Goal: Information Seeking & Learning: Understand process/instructions

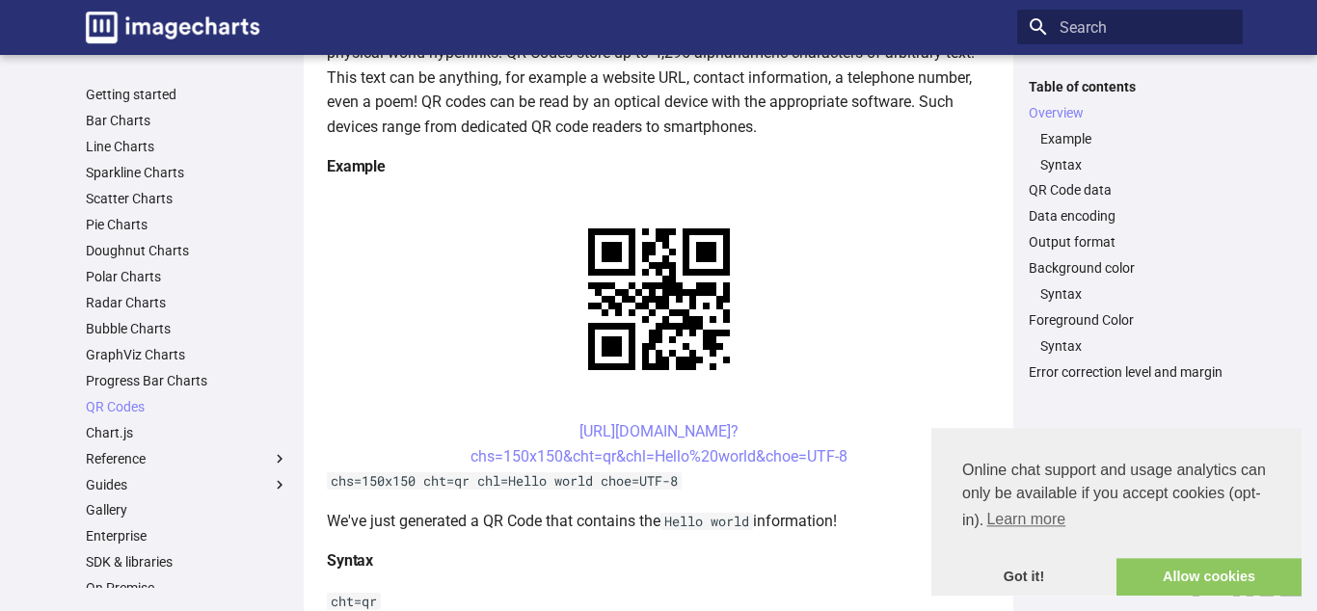
scroll to position [376, 0]
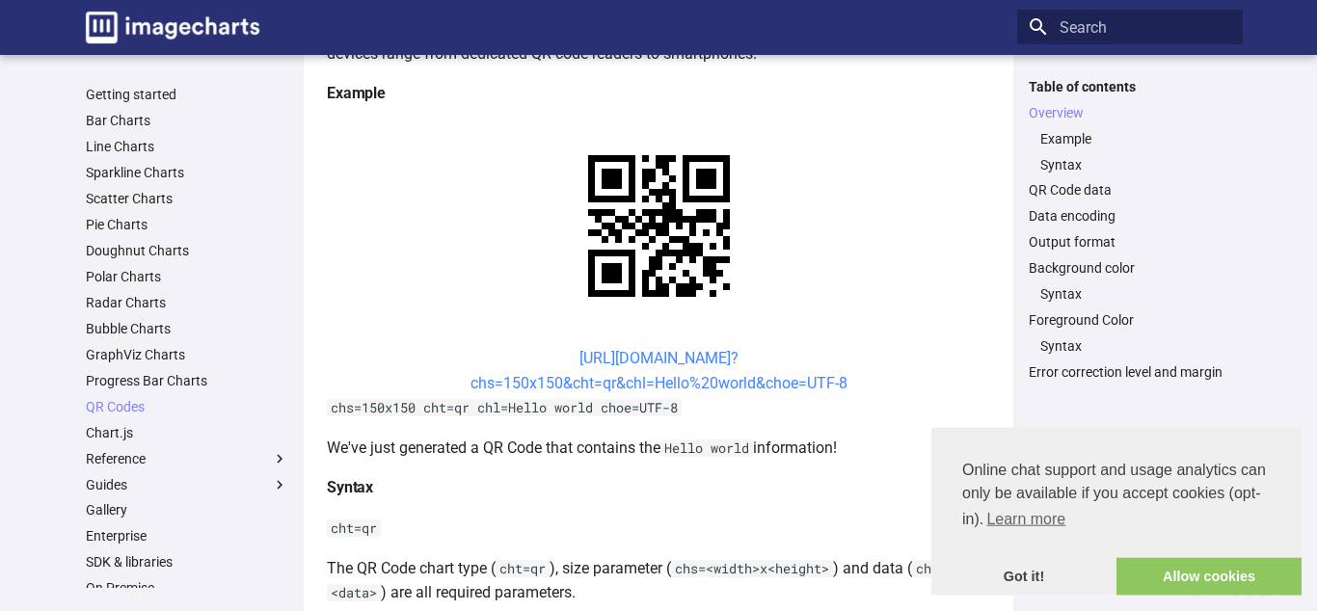
click at [551, 358] on link "https://image-charts.com/chart? chs=150x150&cht=qr&chl=Hello%20world&choe=UTF-8" at bounding box center [659, 370] width 377 height 43
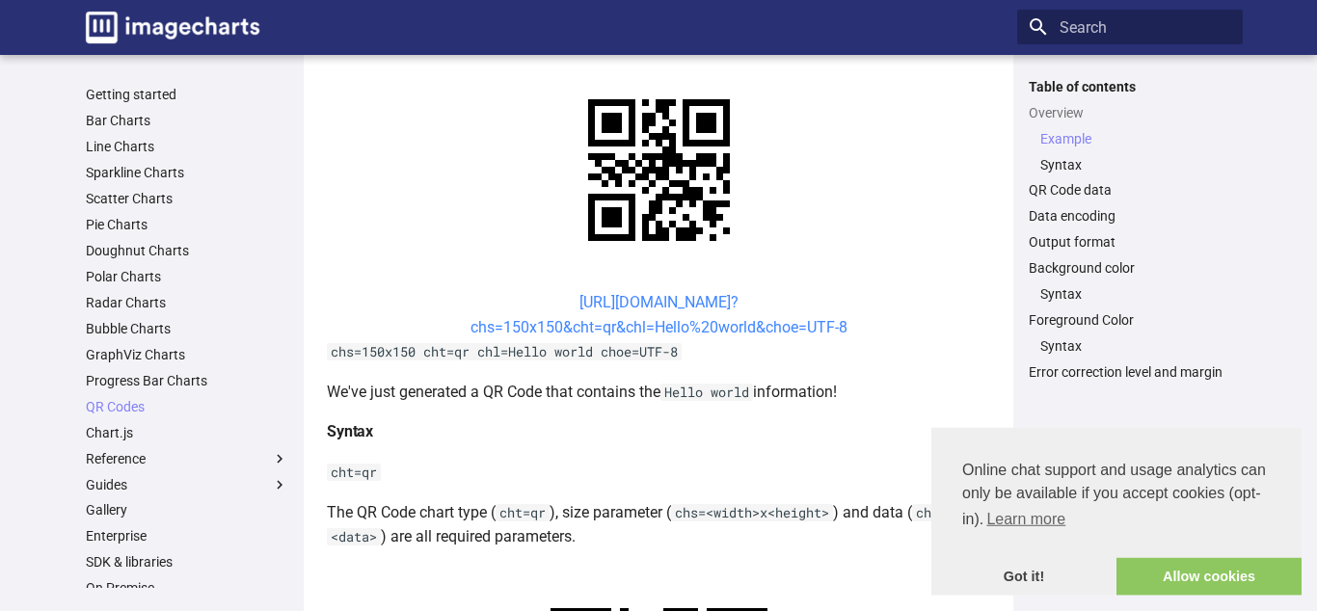
scroll to position [474, 0]
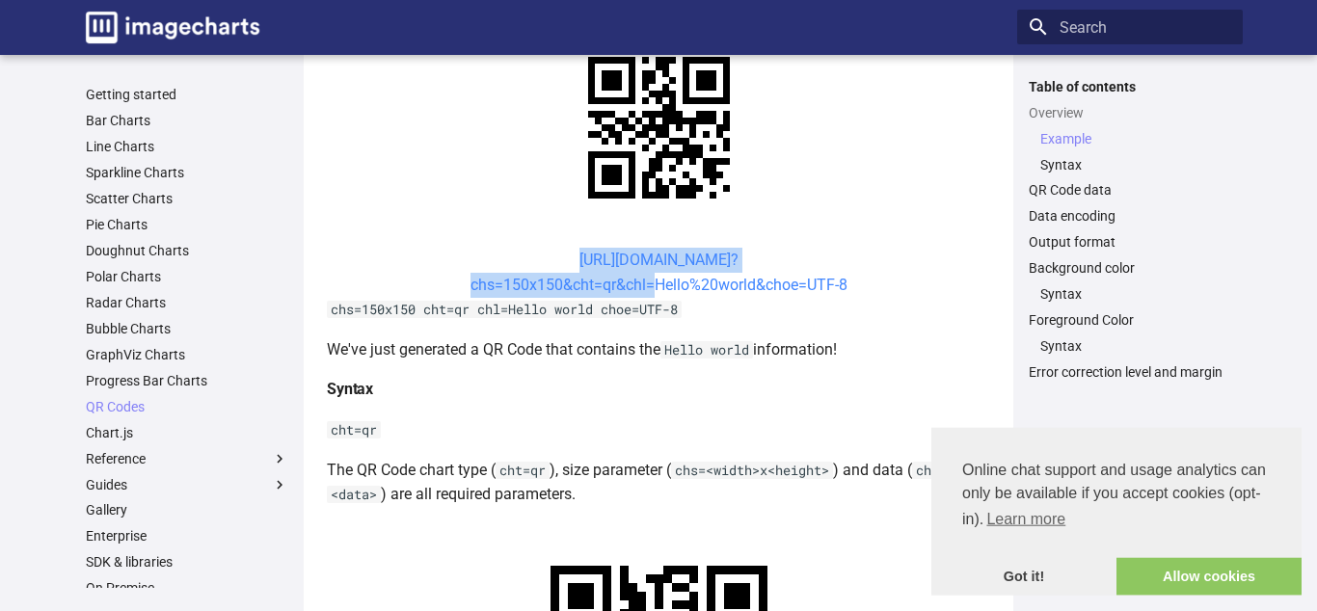
drag, startPoint x: 534, startPoint y: 252, endPoint x: 647, endPoint y: 286, distance: 118.0
click at [647, 286] on center "https://image-charts.com/chart? chs=150x150&cht=qr&chl=Hello%20world&choe=UTF-8" at bounding box center [658, 272] width 663 height 49
copy link "https://image-charts.com/chart? chs=150x150&cht=qr&chl"
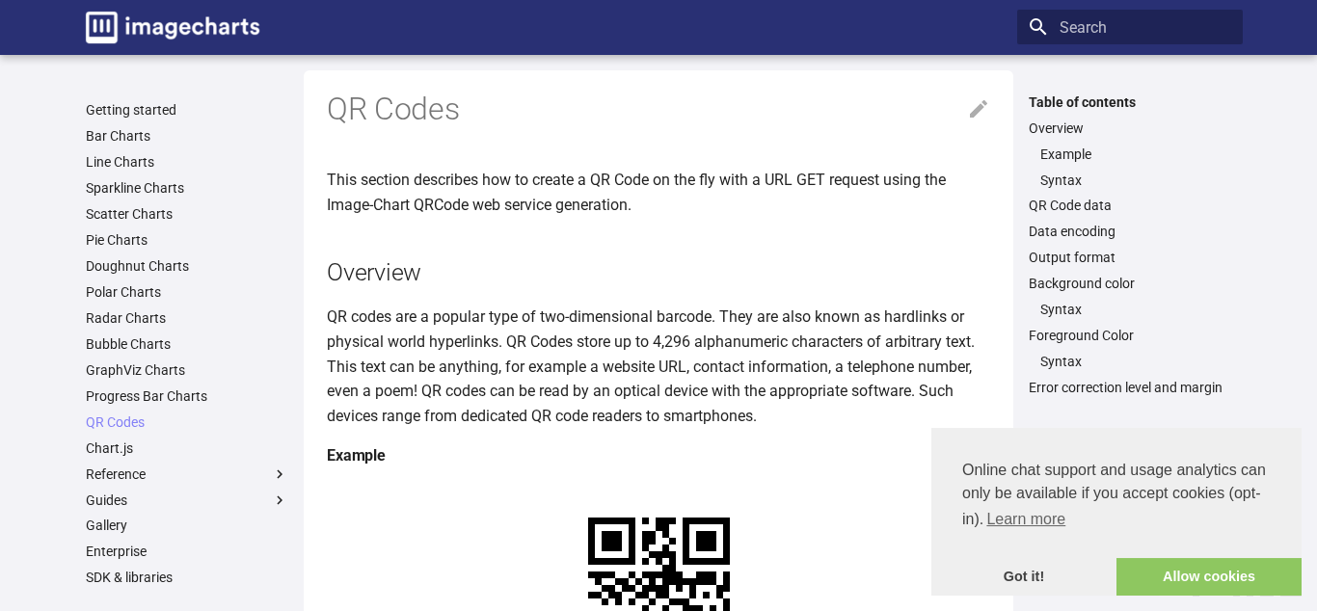
scroll to position [0, 0]
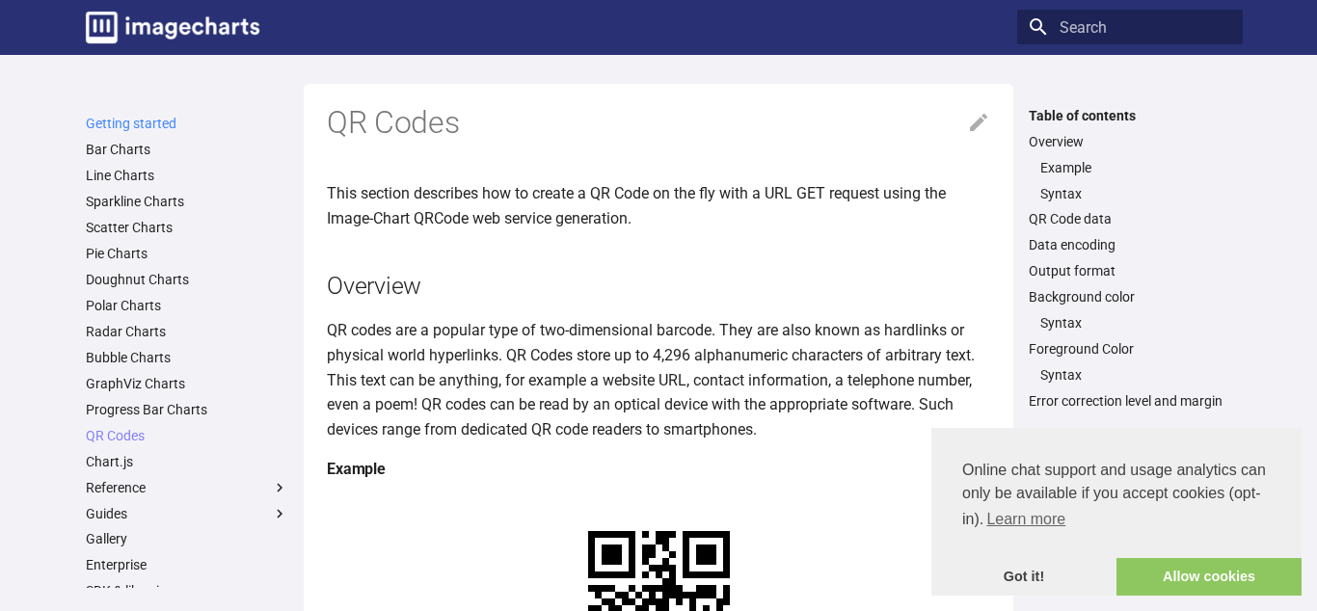
click at [156, 127] on link "Getting started" at bounding box center [187, 123] width 203 height 17
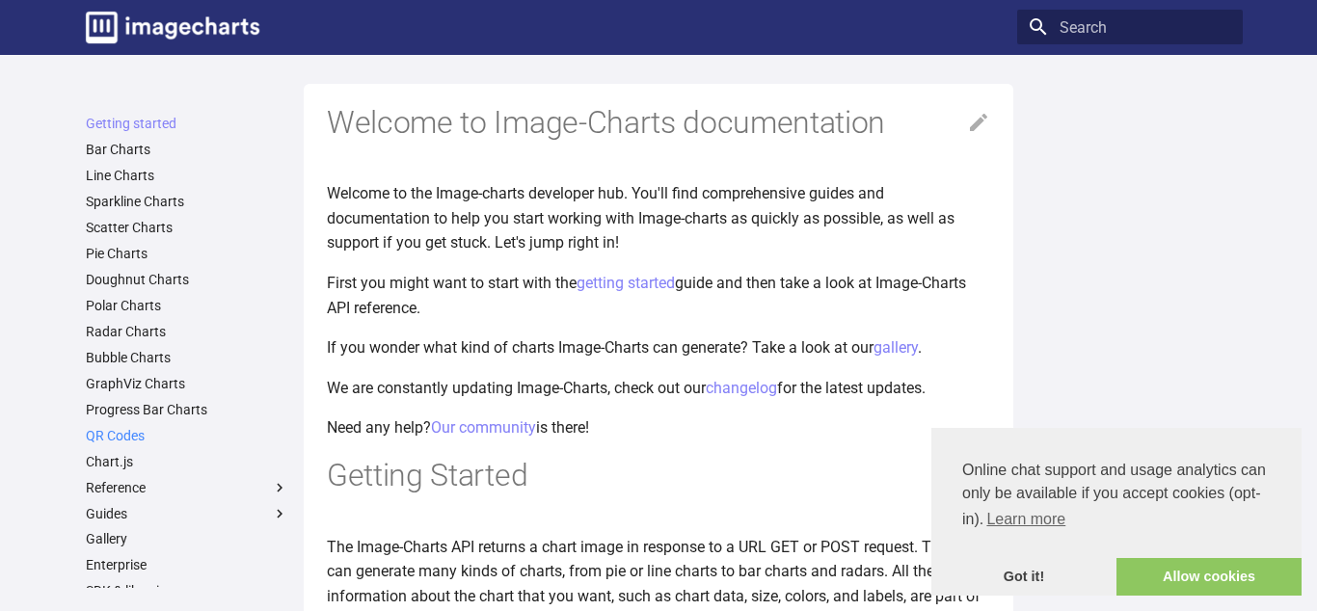
click at [132, 433] on link "QR Codes" at bounding box center [187, 435] width 203 height 17
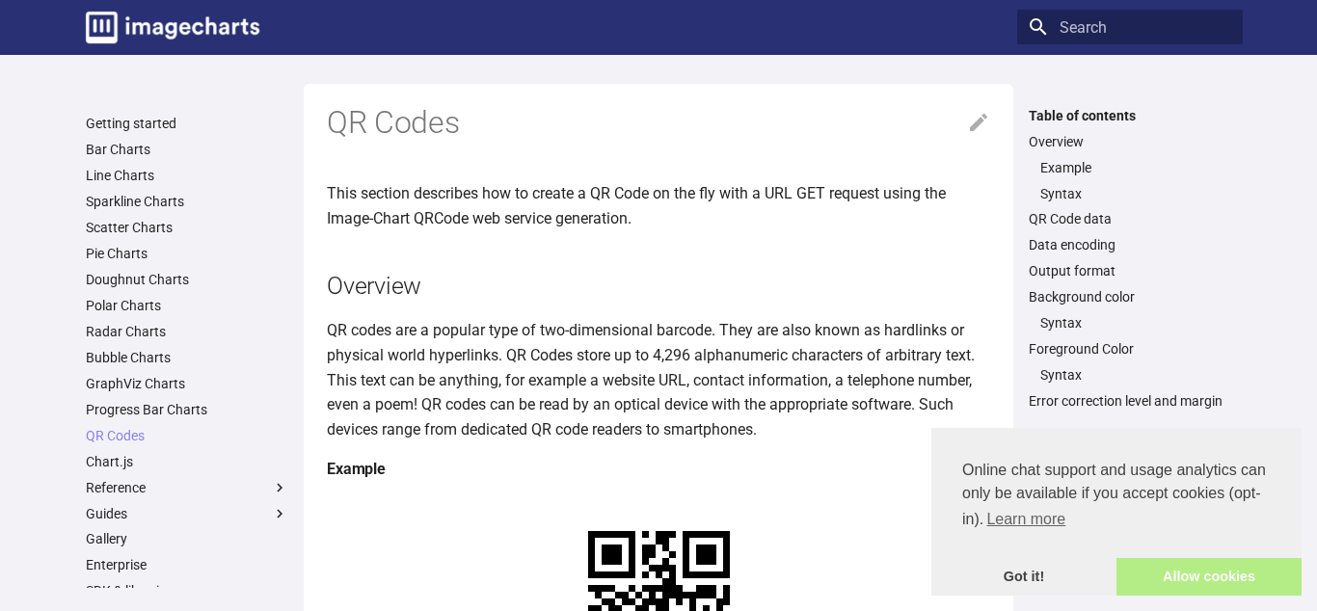
click at [1155, 585] on link "Allow cookies" at bounding box center [1209, 577] width 185 height 39
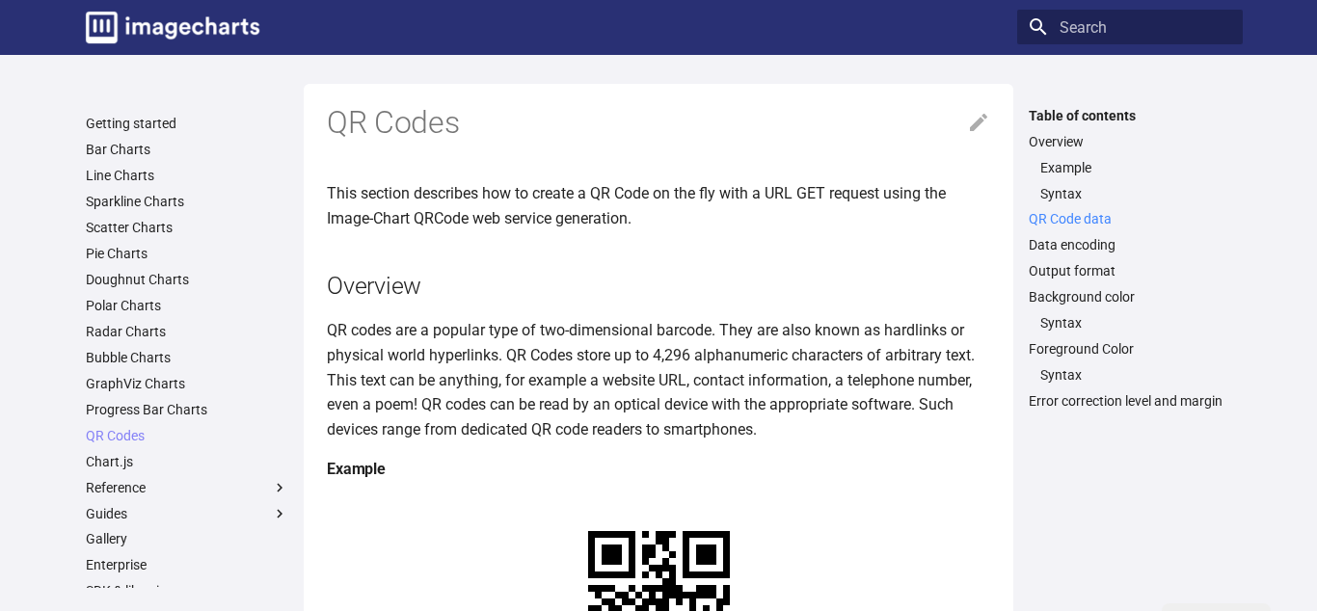
click at [1064, 220] on link "QR Code data" at bounding box center [1130, 218] width 203 height 17
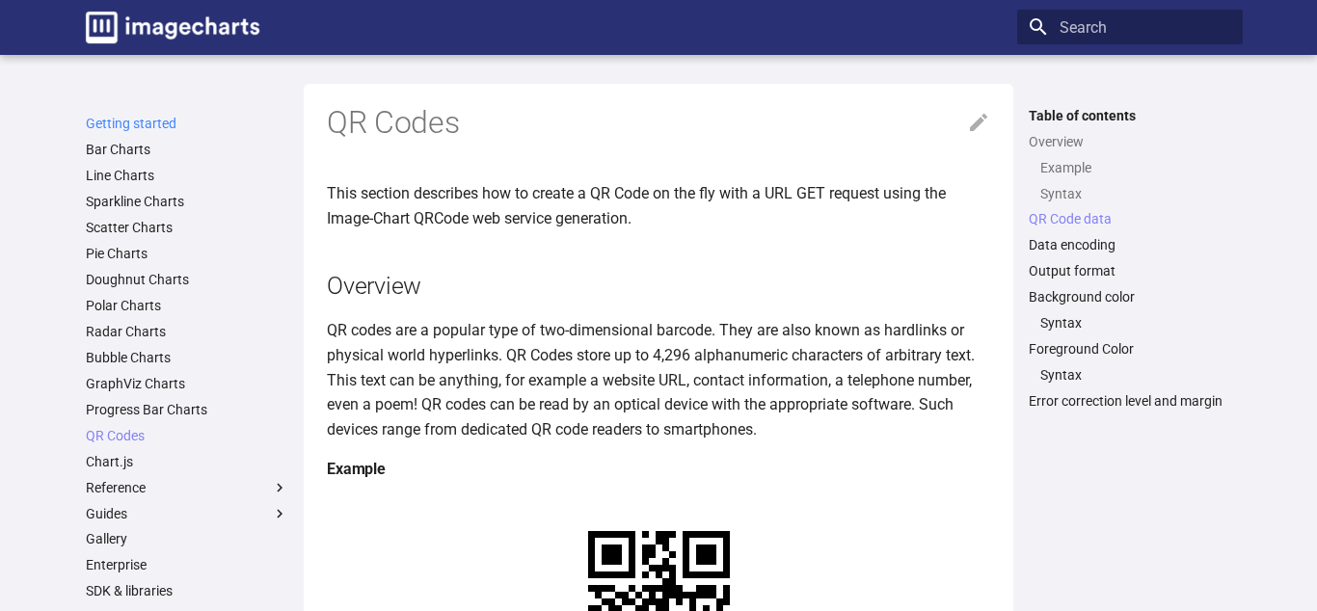
scroll to position [1364, 0]
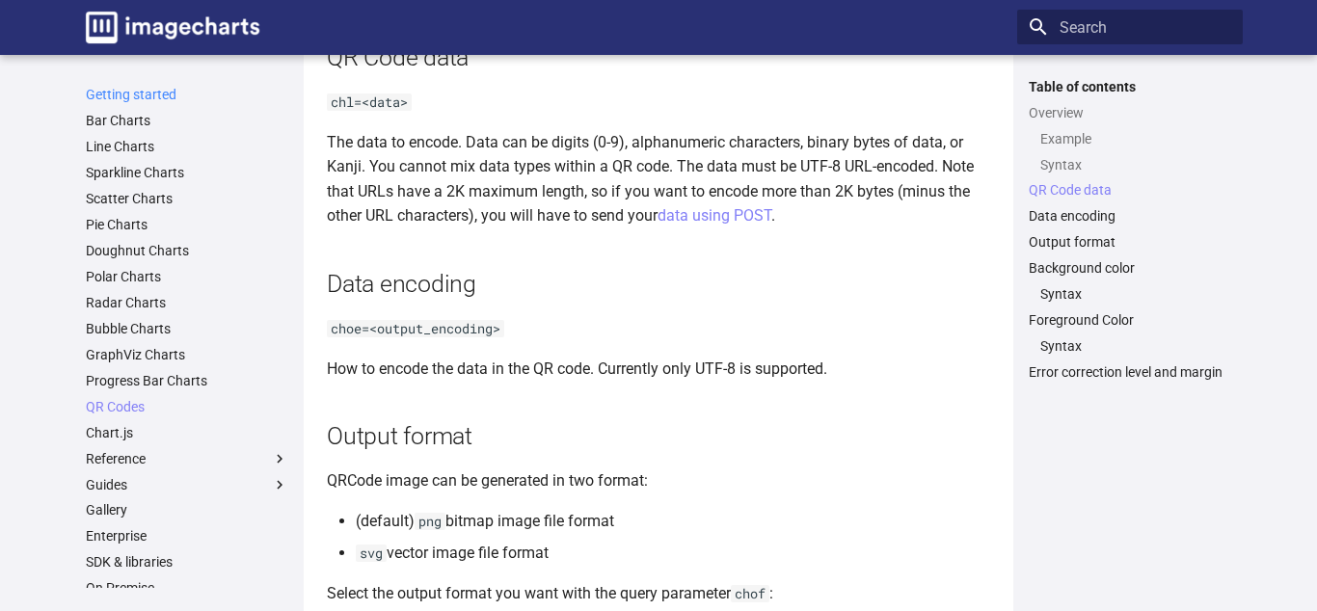
click at [179, 100] on link "Getting started" at bounding box center [187, 94] width 203 height 17
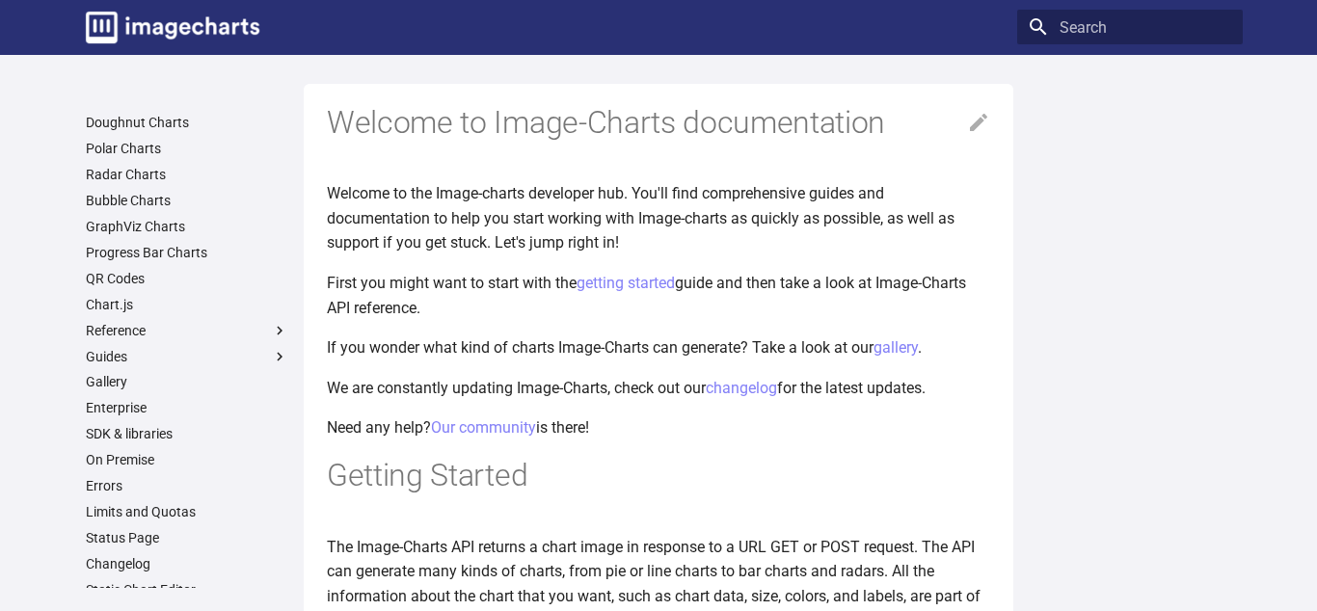
scroll to position [168, 0]
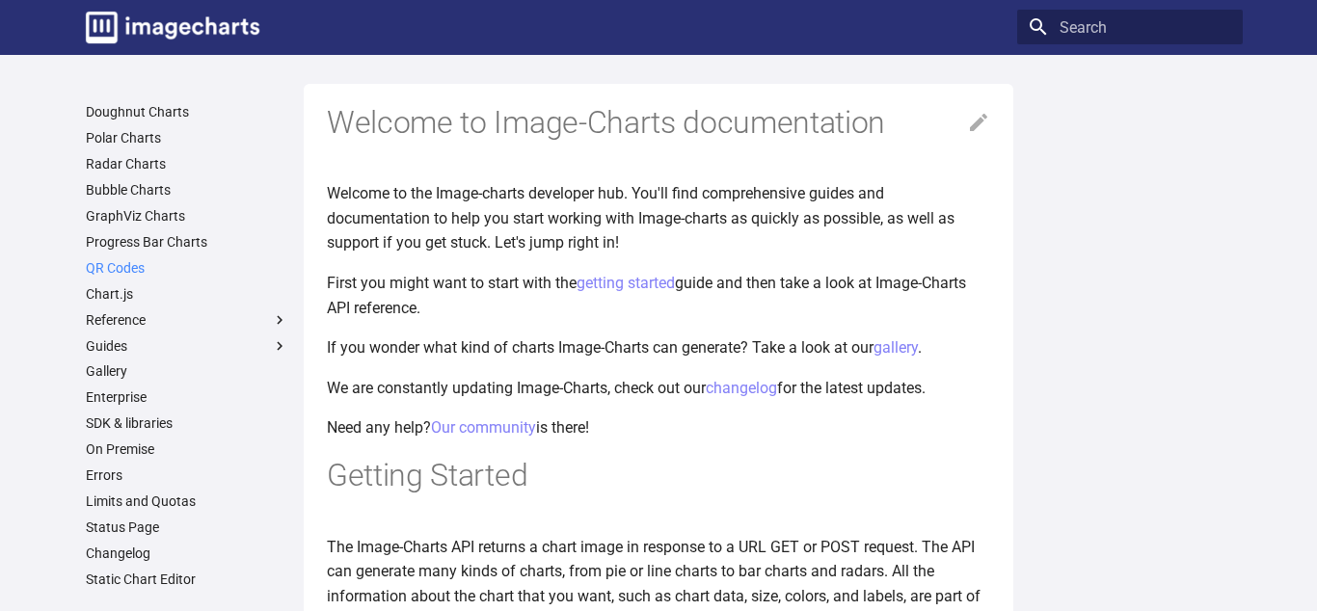
click at [145, 270] on link "QR Codes" at bounding box center [187, 267] width 203 height 17
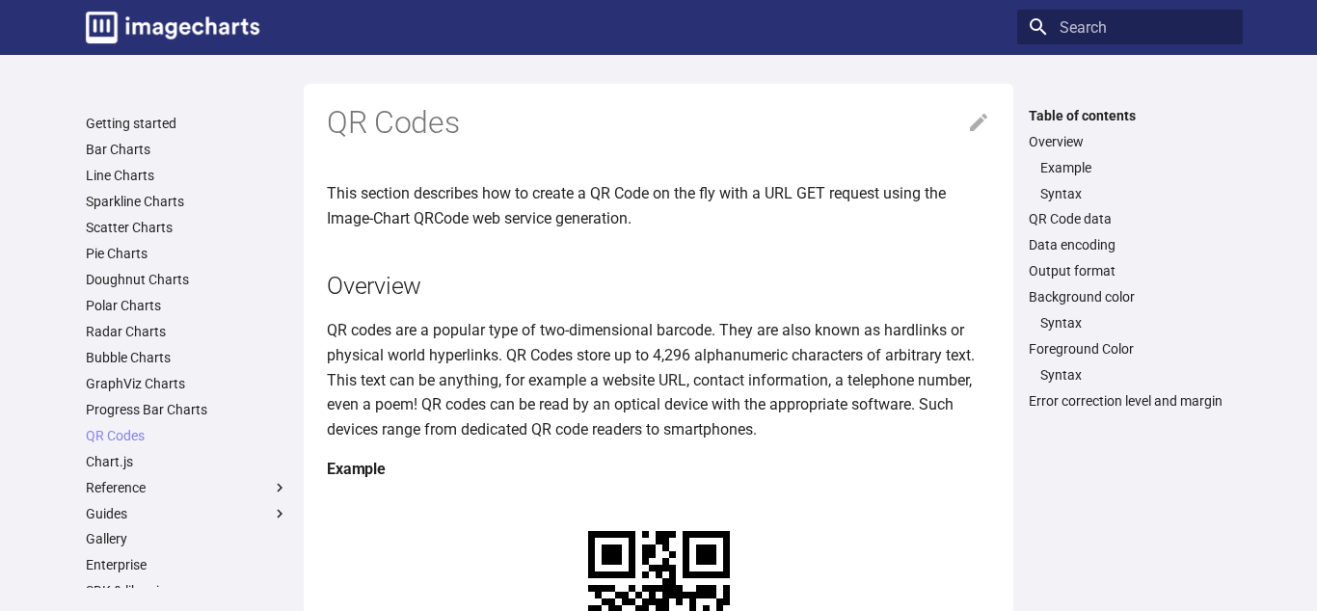
click at [361, 290] on h2 "Overview" at bounding box center [658, 286] width 663 height 34
click at [1067, 193] on link "Syntax" at bounding box center [1135, 193] width 191 height 17
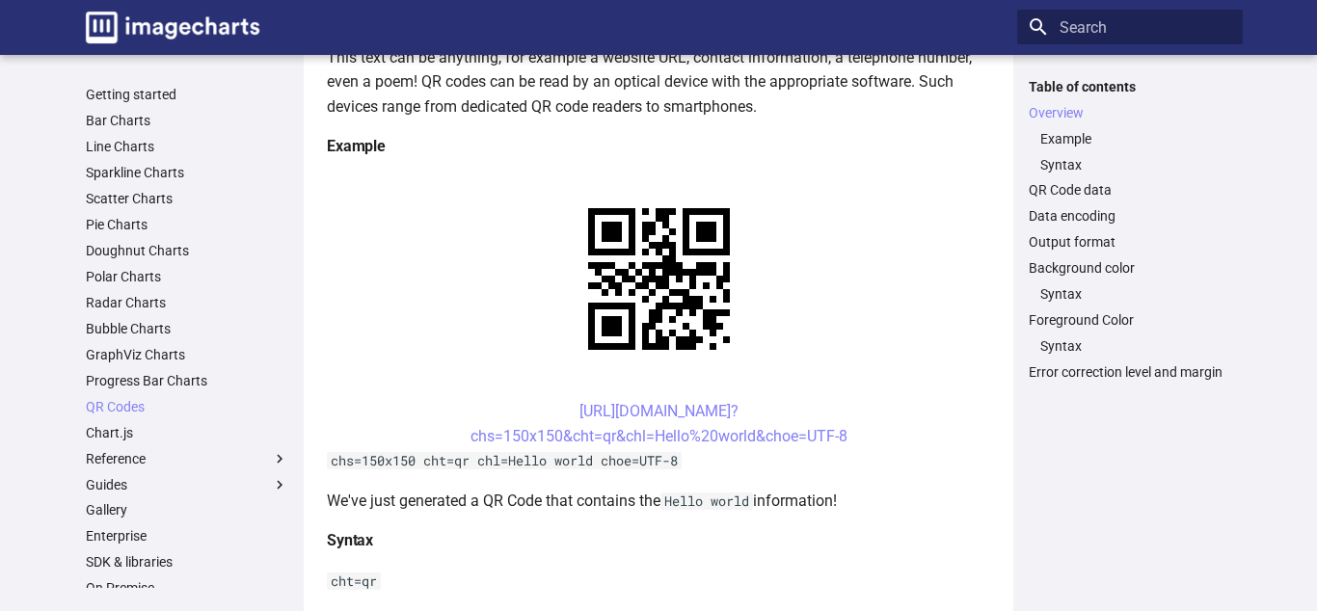
scroll to position [369, 0]
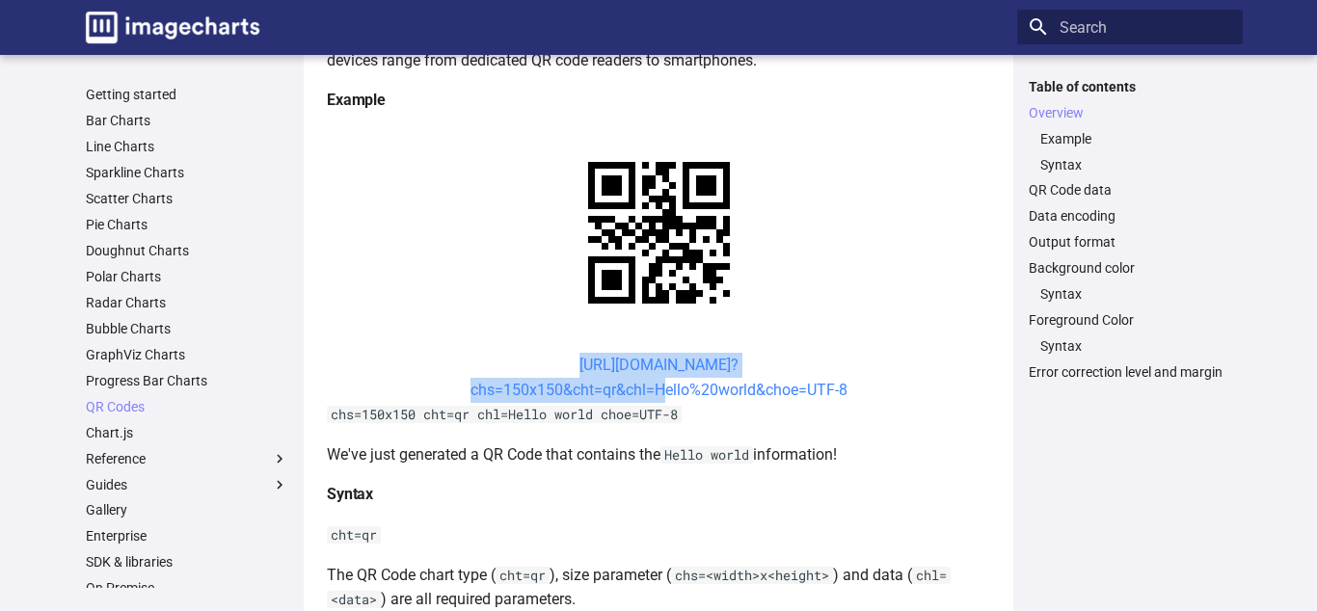
drag, startPoint x: 521, startPoint y: 363, endPoint x: 654, endPoint y: 396, distance: 137.3
click at [654, 396] on center "https://image-charts.com/chart? chs=150x150&cht=qr&chl=Hello%20world&choe=UTF-8" at bounding box center [658, 377] width 663 height 49
copy link "https://image-charts.com/chart? chs=150x150&cht=qr&chl="
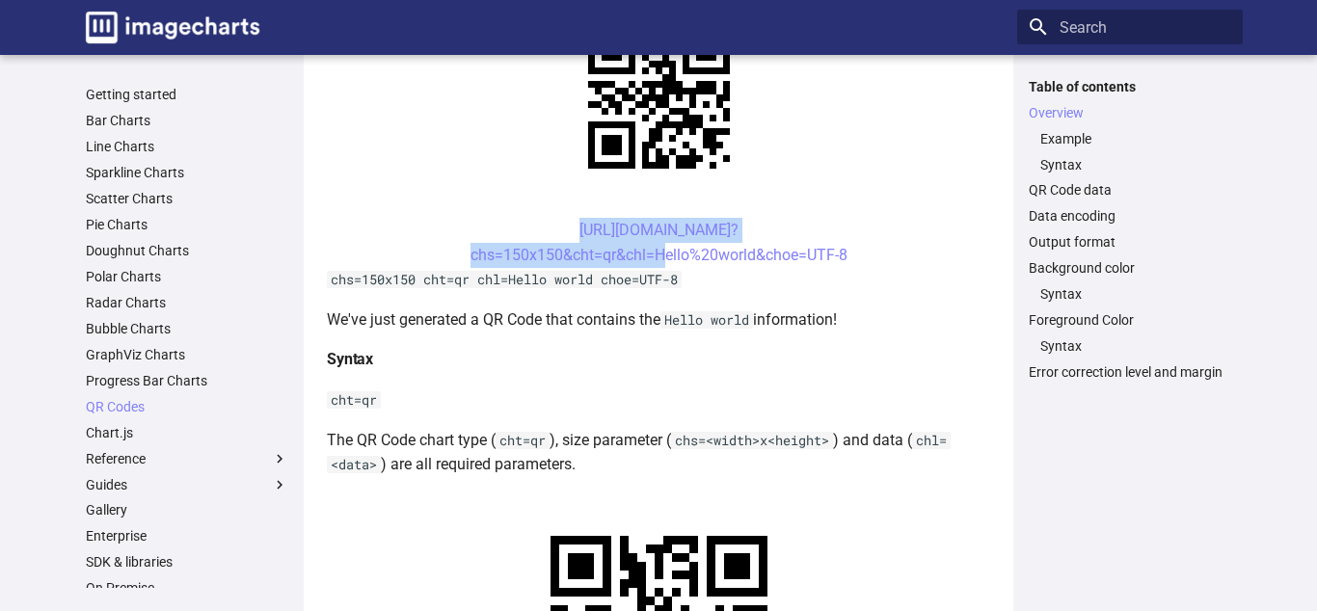
scroll to position [0, 0]
